Goal: Transaction & Acquisition: Obtain resource

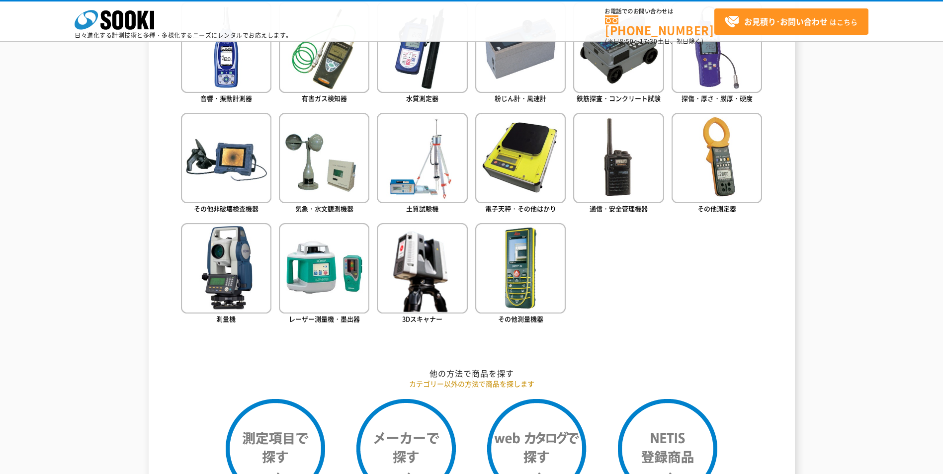
scroll to position [368, 0]
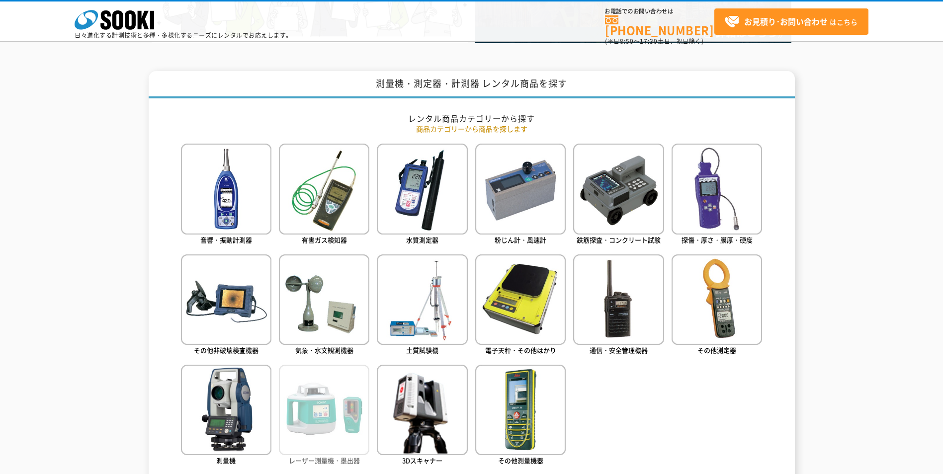
click at [322, 415] on img at bounding box center [324, 410] width 90 height 90
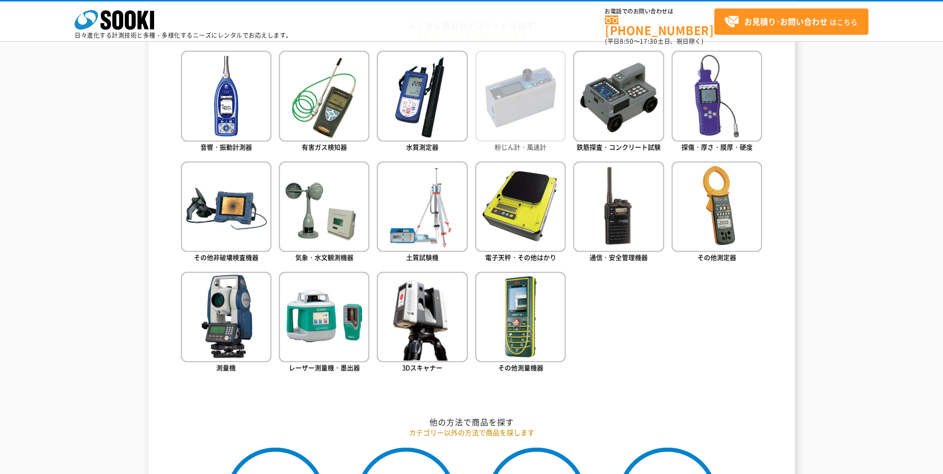
scroll to position [517, 0]
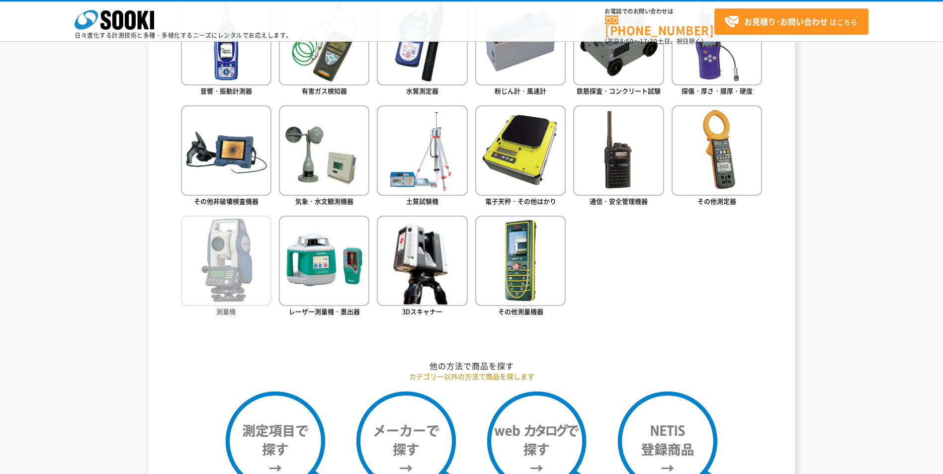
click at [241, 265] on img at bounding box center [226, 261] width 90 height 90
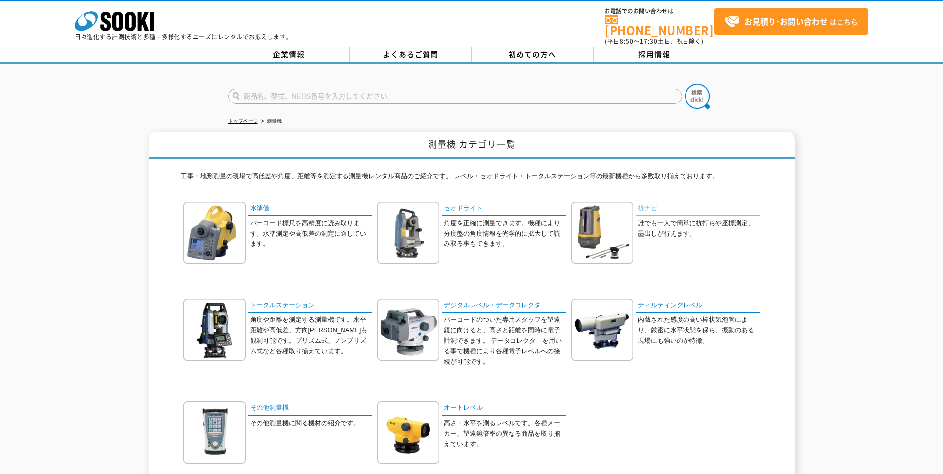
click at [647, 202] on link "杭ナビ" at bounding box center [698, 209] width 124 height 14
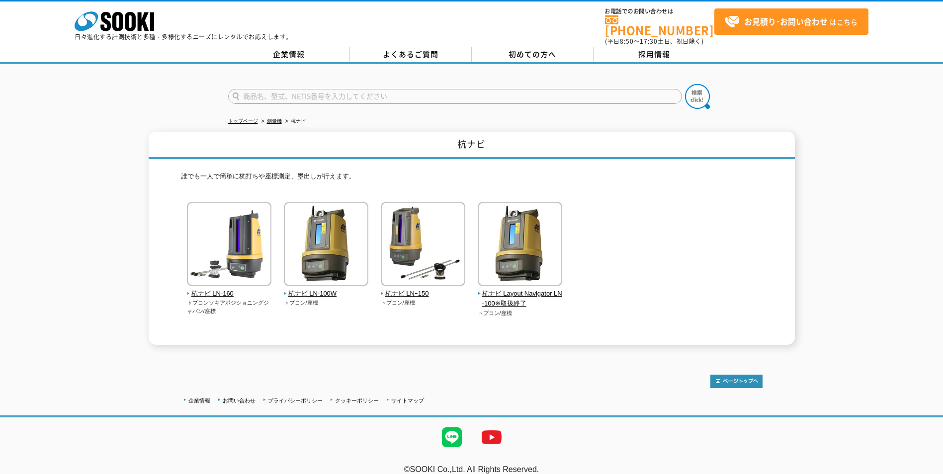
click at [270, 89] on input "text" at bounding box center [455, 96] width 454 height 15
type input "悔"
type input "杭ナビショベル"
click at [685, 84] on button at bounding box center [697, 96] width 25 height 25
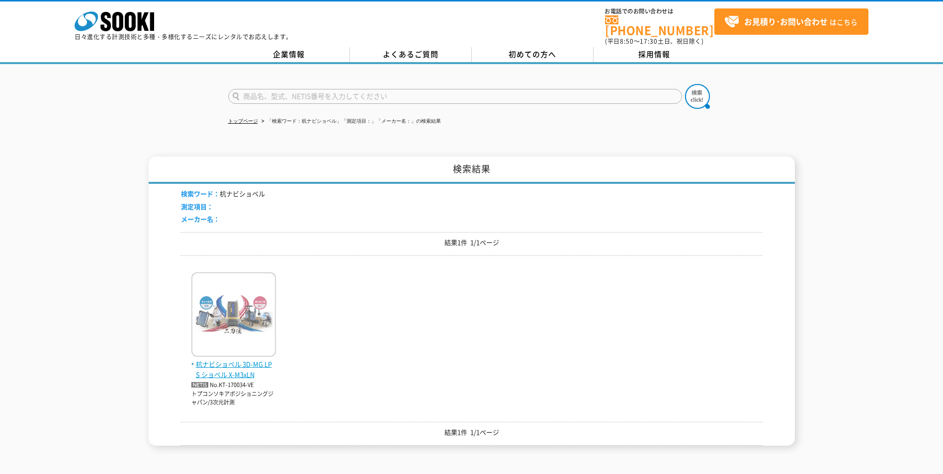
click at [247, 360] on span "杭ナビショベル 3D-MG LPS ショベル X-M3xLN" at bounding box center [233, 369] width 84 height 21
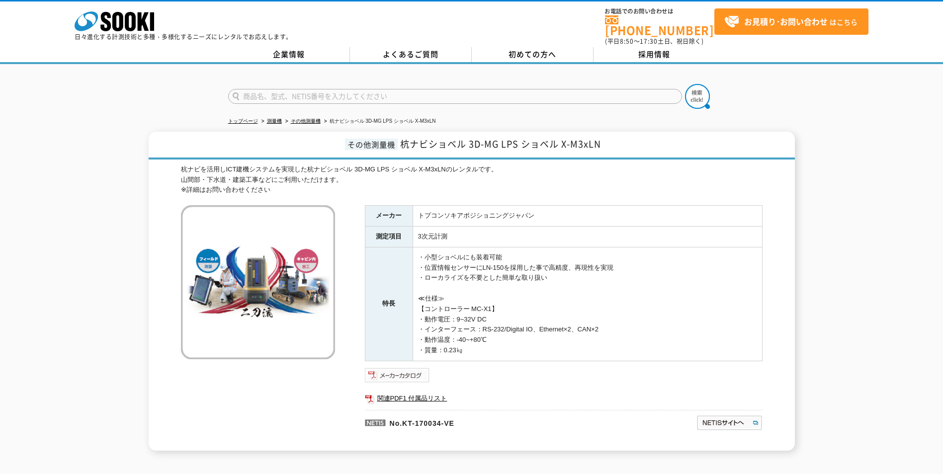
click at [388, 372] on img at bounding box center [397, 375] width 65 height 16
